Goal: Task Accomplishment & Management: Manage account settings

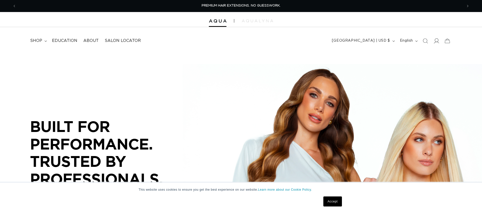
click at [435, 41] on icon at bounding box center [435, 40] width 5 height 5
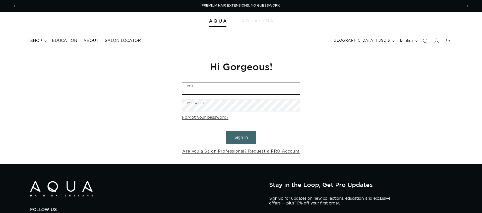
click at [194, 91] on input "Email" at bounding box center [240, 88] width 117 height 11
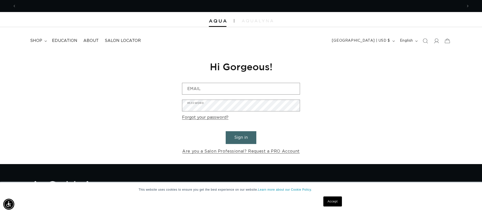
scroll to position [0, 446]
